Goal: Transaction & Acquisition: Download file/media

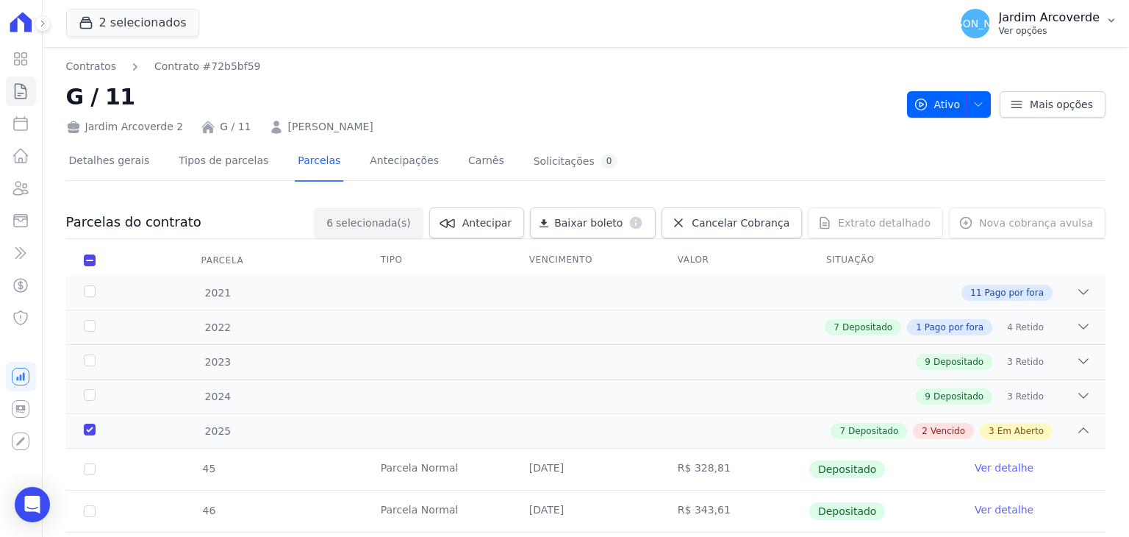
click at [1032, 27] on p "Ver opções" at bounding box center [1049, 31] width 101 height 12
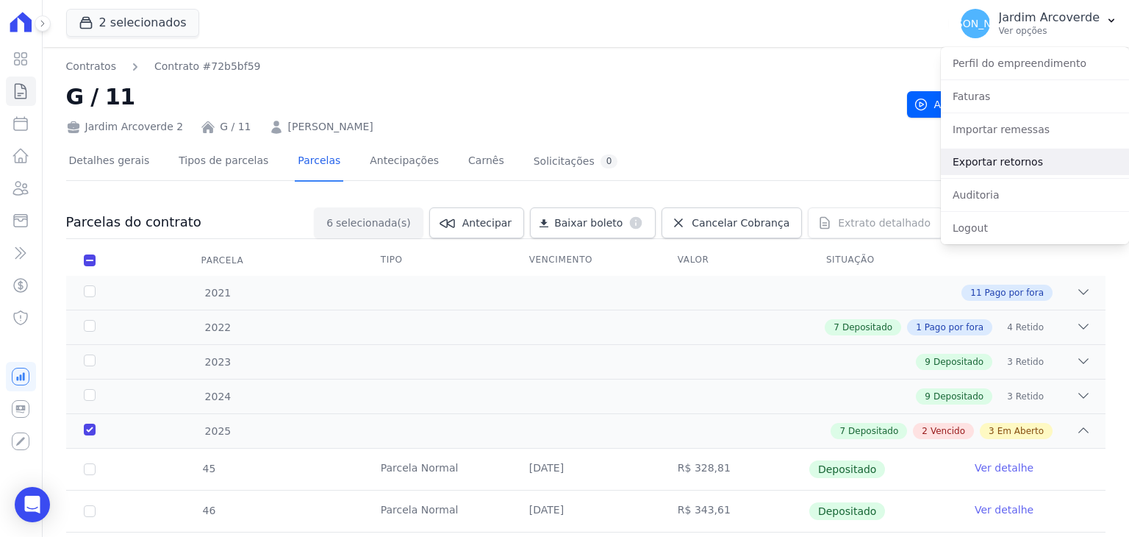
click at [1047, 168] on link "Exportar retornos" at bounding box center [1035, 162] width 188 height 26
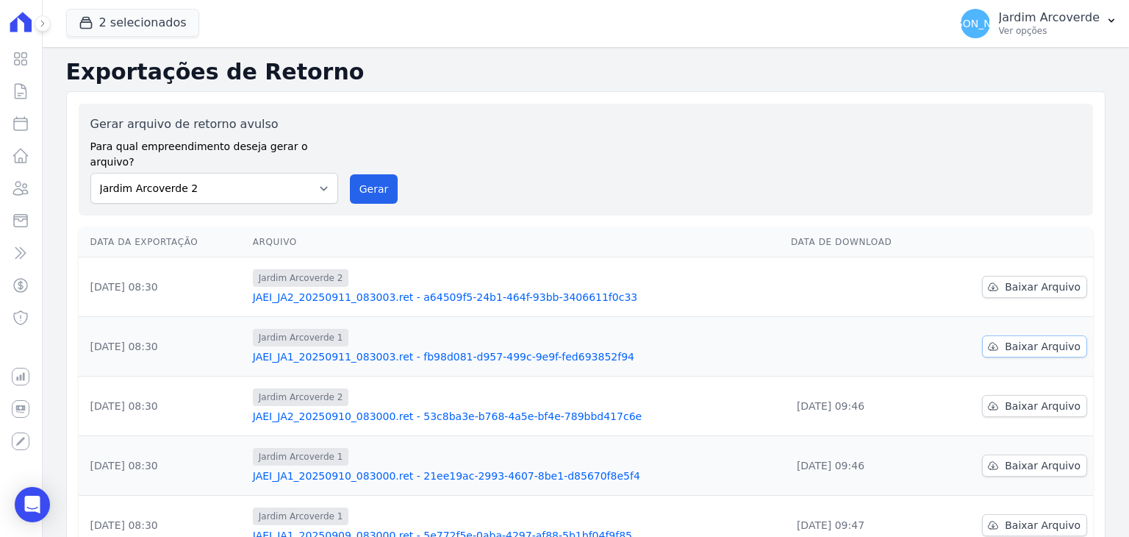
click at [1003, 339] on link "Baixar Arquivo" at bounding box center [1034, 346] width 105 height 22
click at [1032, 279] on span "Baixar Arquivo" at bounding box center [1043, 286] width 76 height 15
